Goal: Transaction & Acquisition: Obtain resource

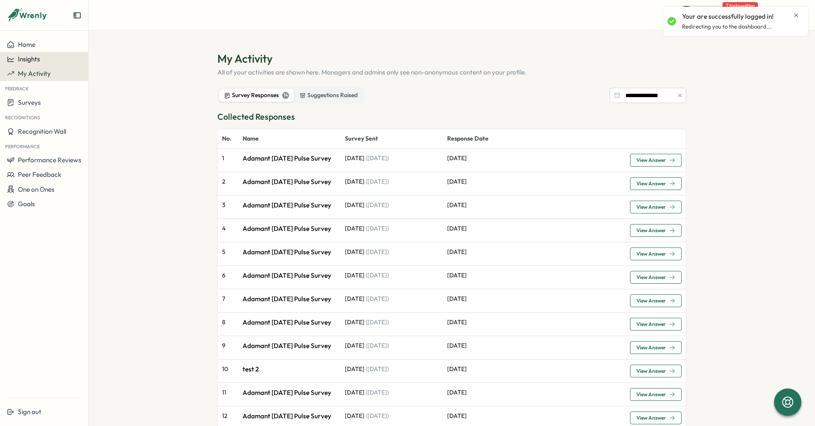
click at [25, 58] on span "Insights" at bounding box center [29, 59] width 22 height 8
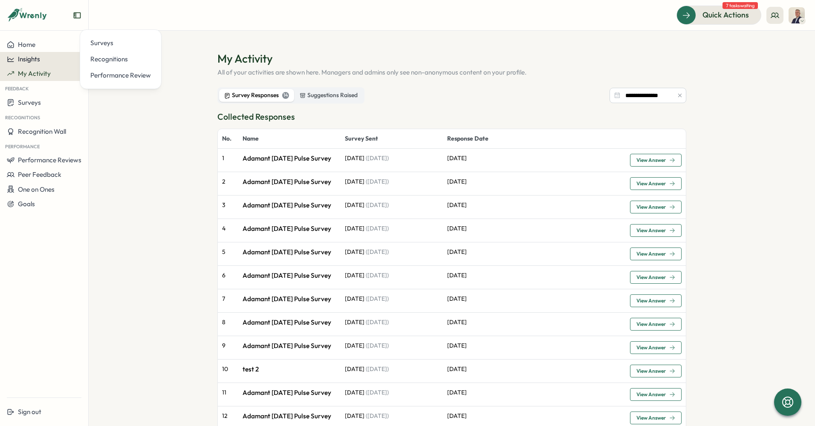
click at [30, 61] on span "Insights" at bounding box center [29, 59] width 22 height 8
click at [30, 57] on span "Insights" at bounding box center [29, 59] width 22 height 8
click at [91, 47] on div "Surveys" at bounding box center [120, 42] width 61 height 9
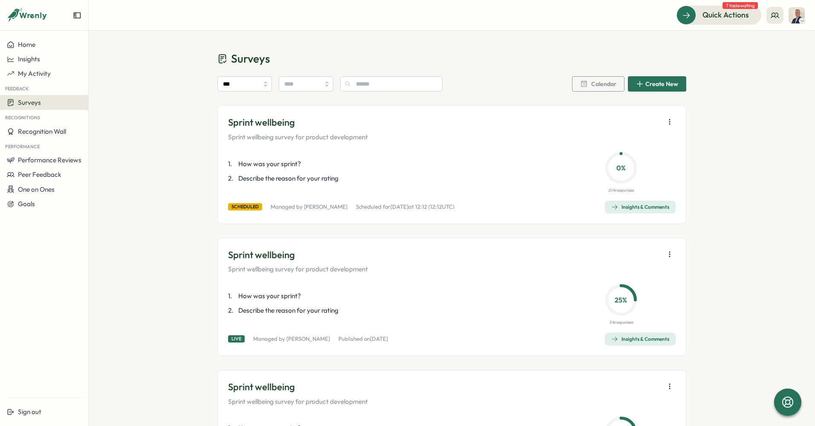
click at [619, 336] on div "Insights & Comments" at bounding box center [641, 339] width 58 height 7
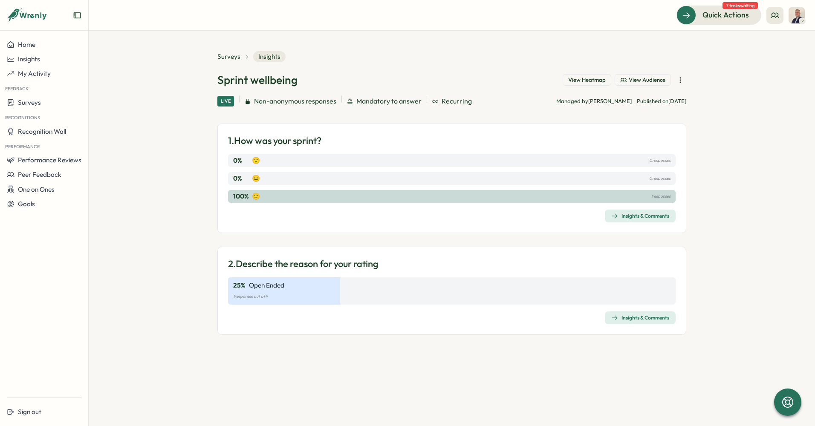
click at [679, 81] on icon "button" at bounding box center [680, 80] width 9 height 9
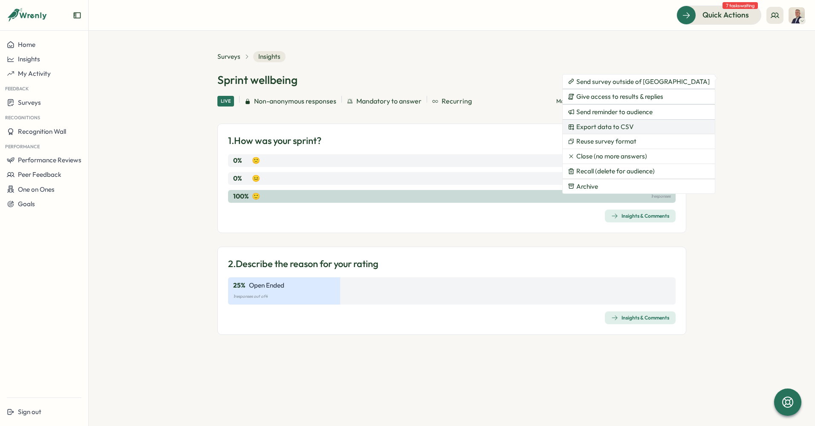
click at [619, 128] on span "Export data to CSV" at bounding box center [606, 127] width 58 height 8
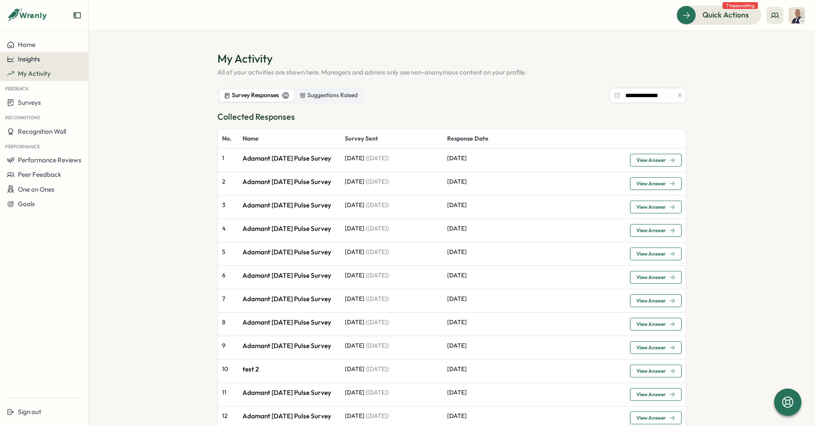
click at [38, 62] on span "Insights" at bounding box center [29, 59] width 22 height 8
click at [114, 46] on div "Surveys" at bounding box center [120, 42] width 61 height 9
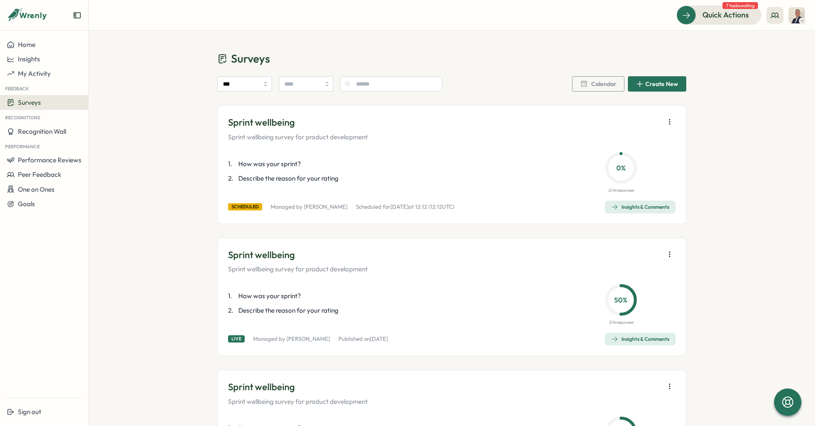
click at [627, 336] on span "Insights & Comments" at bounding box center [641, 339] width 58 height 12
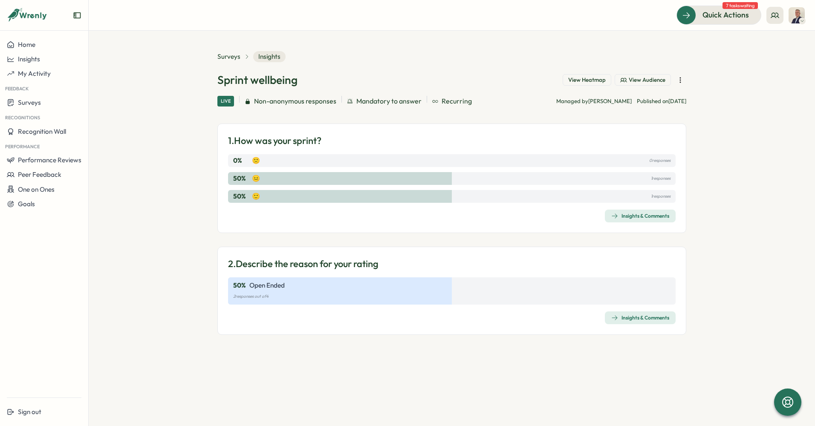
click at [681, 79] on icon "button" at bounding box center [680, 80] width 9 height 9
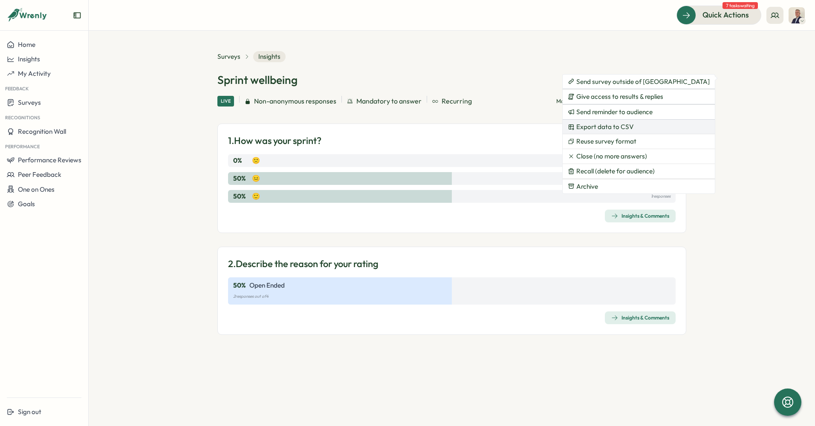
click at [630, 128] on span "Export data to CSV" at bounding box center [606, 127] width 58 height 8
